Goal: Information Seeking & Learning: Learn about a topic

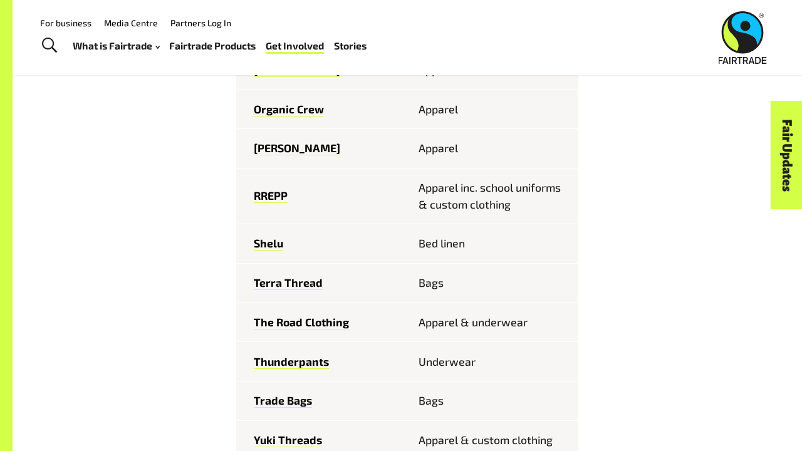
scroll to position [969, 0]
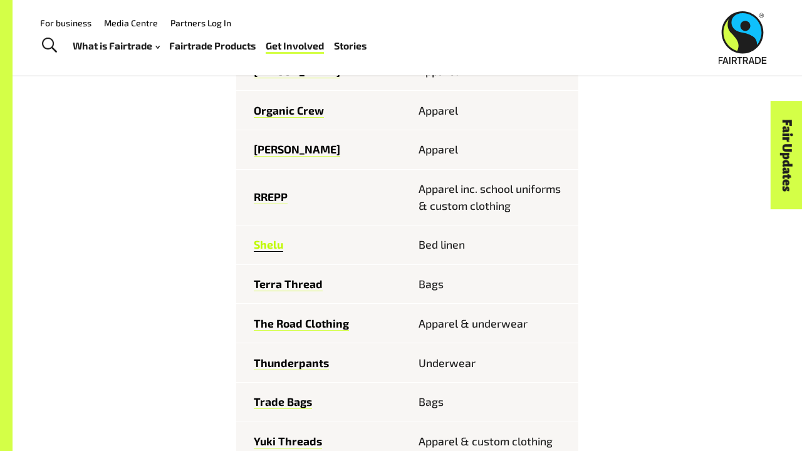
click at [270, 238] on link "Shelu" at bounding box center [268, 244] width 29 height 14
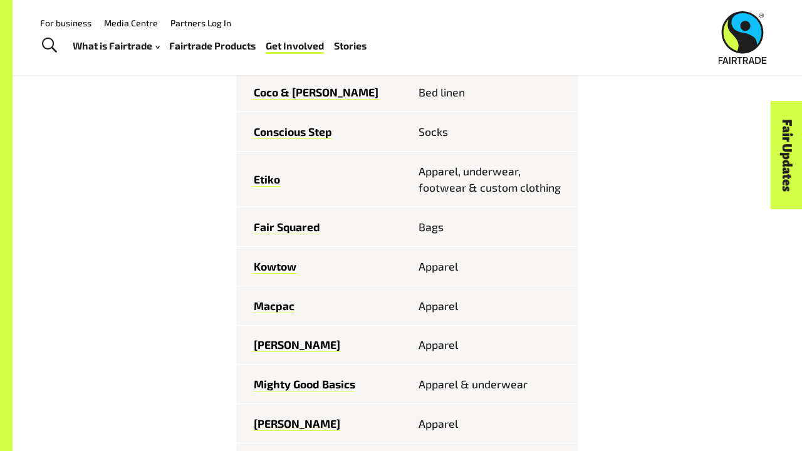
scroll to position [616, 0]
click at [294, 227] on link "Fair Squared" at bounding box center [287, 227] width 66 height 14
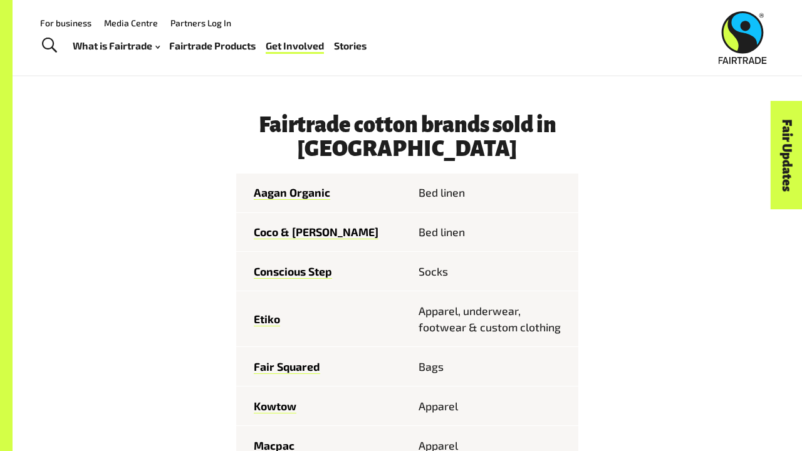
scroll to position [478, 0]
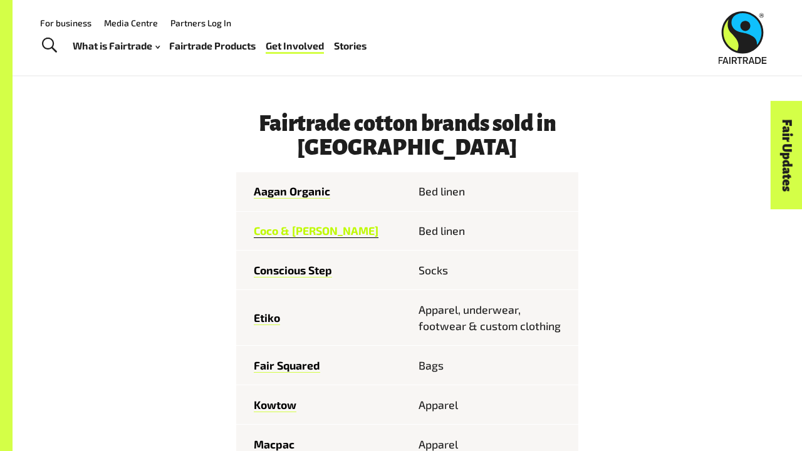
click at [293, 231] on link "Coco & [PERSON_NAME]" at bounding box center [316, 231] width 125 height 14
click at [321, 267] on link "Conscious Step" at bounding box center [293, 270] width 78 height 14
click at [301, 358] on link "Fair Squared" at bounding box center [287, 365] width 66 height 14
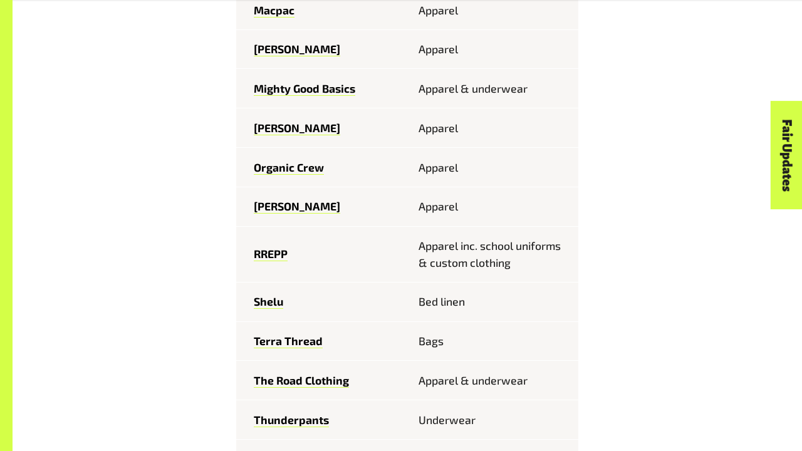
scroll to position [927, 0]
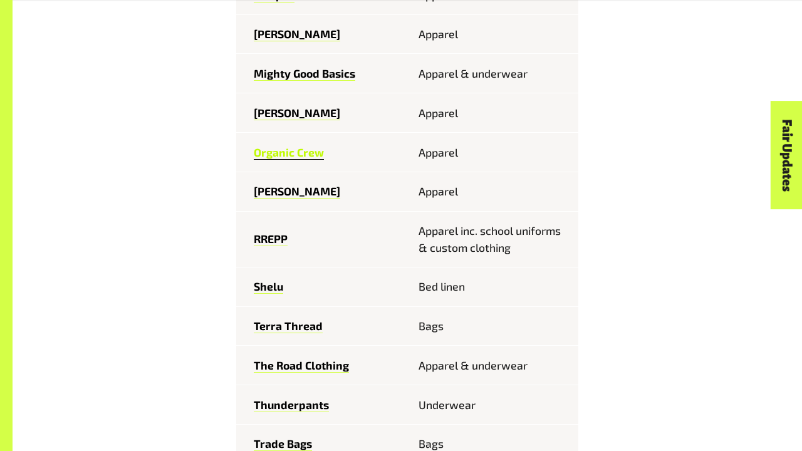
click at [293, 147] on link "Organic Crew" at bounding box center [289, 152] width 70 height 14
click at [313, 322] on link "Terra Thread" at bounding box center [288, 326] width 69 height 14
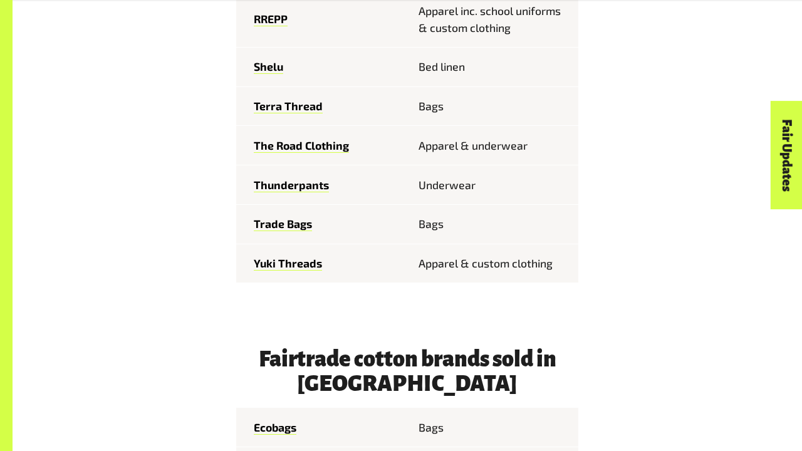
scroll to position [1151, 0]
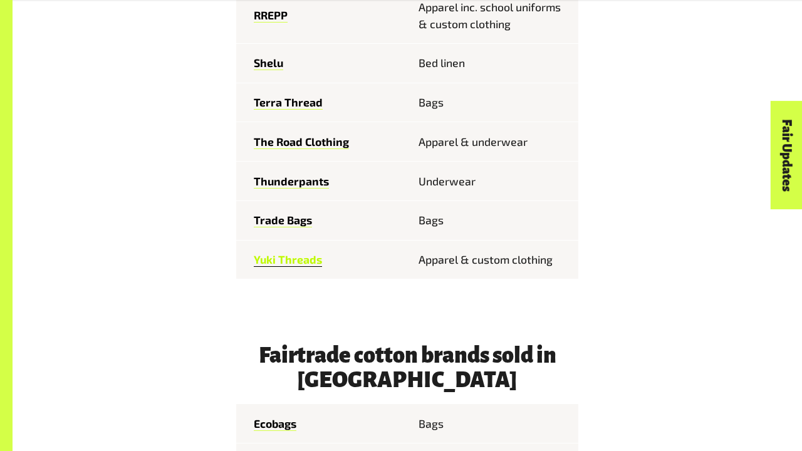
click at [269, 252] on link "Yuki Threads" at bounding box center [288, 259] width 68 height 14
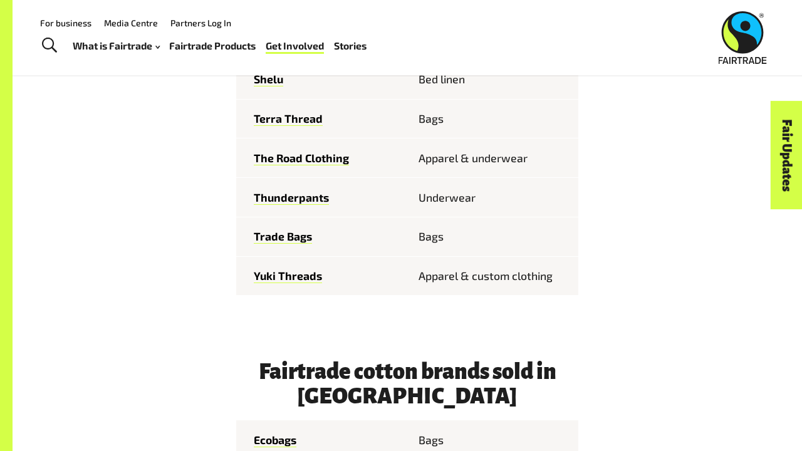
scroll to position [1115, 0]
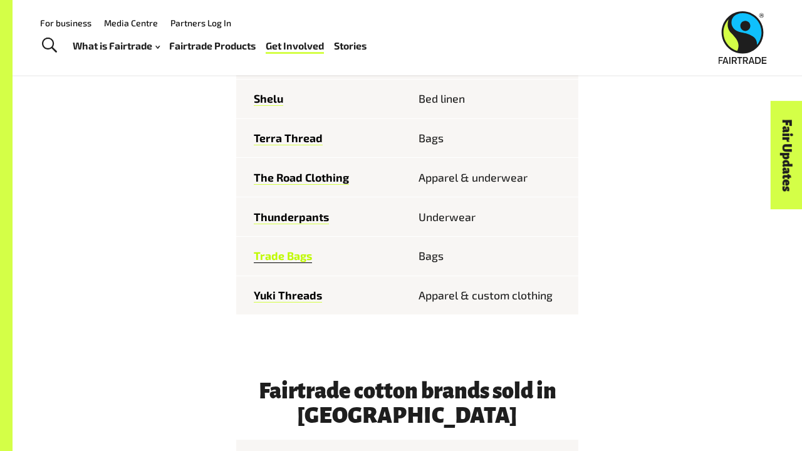
click at [266, 249] on link "Trade Bags" at bounding box center [283, 256] width 58 height 14
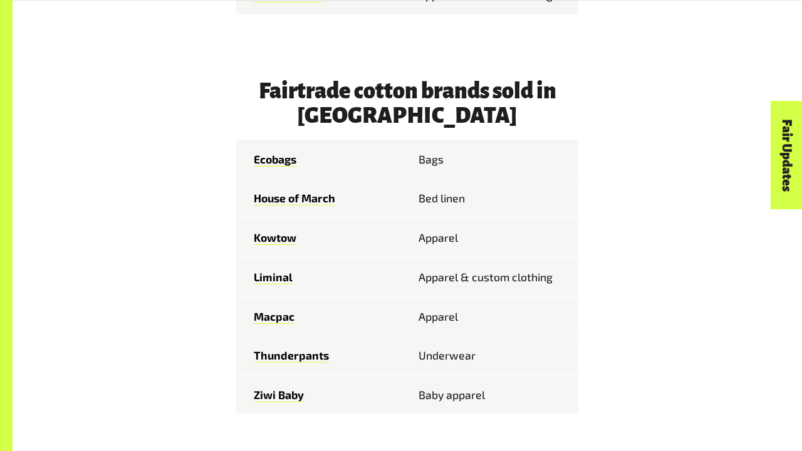
scroll to position [1440, 0]
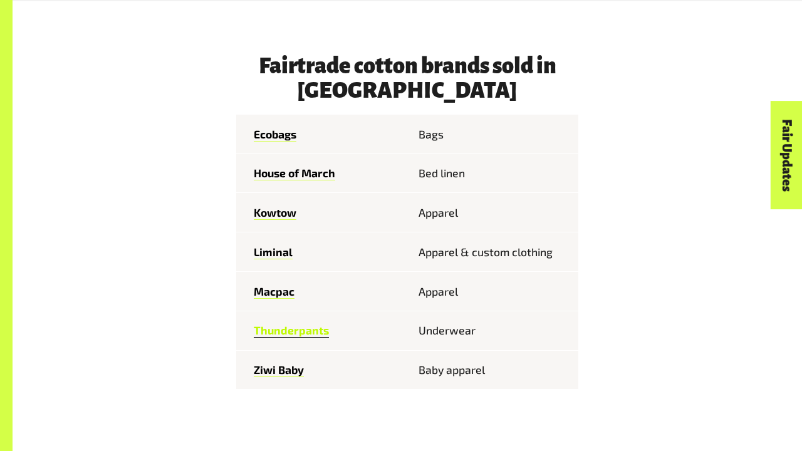
click at [289, 323] on link "Thunderpants" at bounding box center [291, 330] width 75 height 14
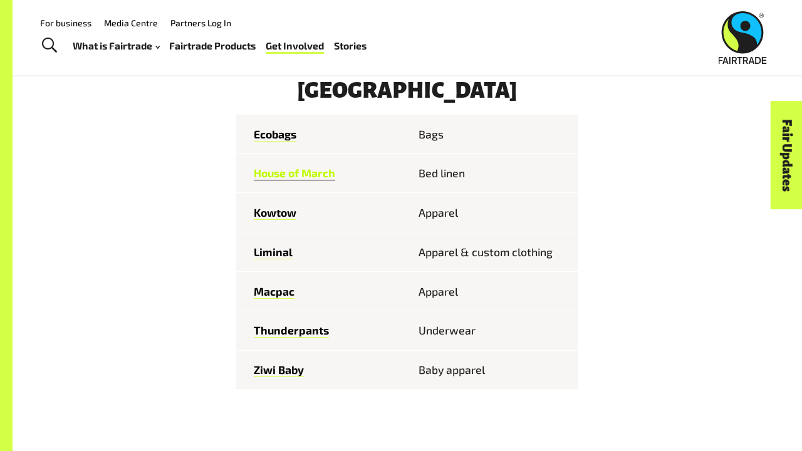
click at [320, 166] on link "House of March" at bounding box center [294, 173] width 81 height 14
click at [273, 245] on link "Liminal" at bounding box center [273, 252] width 39 height 14
click at [277, 249] on link "Liminal" at bounding box center [273, 252] width 39 height 14
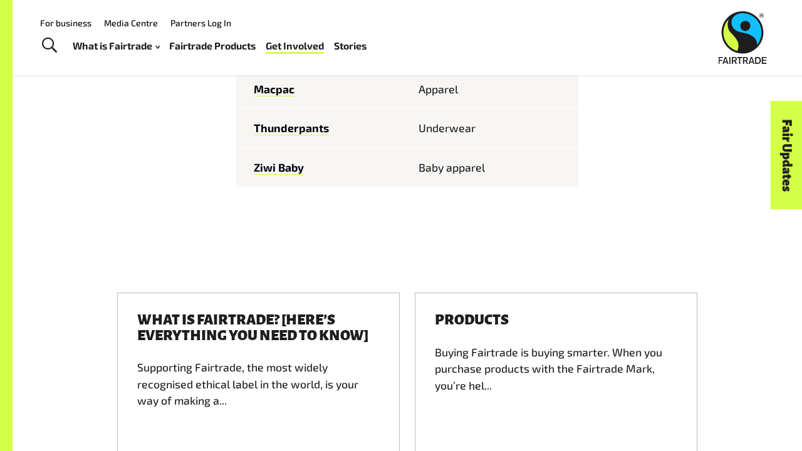
scroll to position [1633, 0]
